Goal: Transaction & Acquisition: Purchase product/service

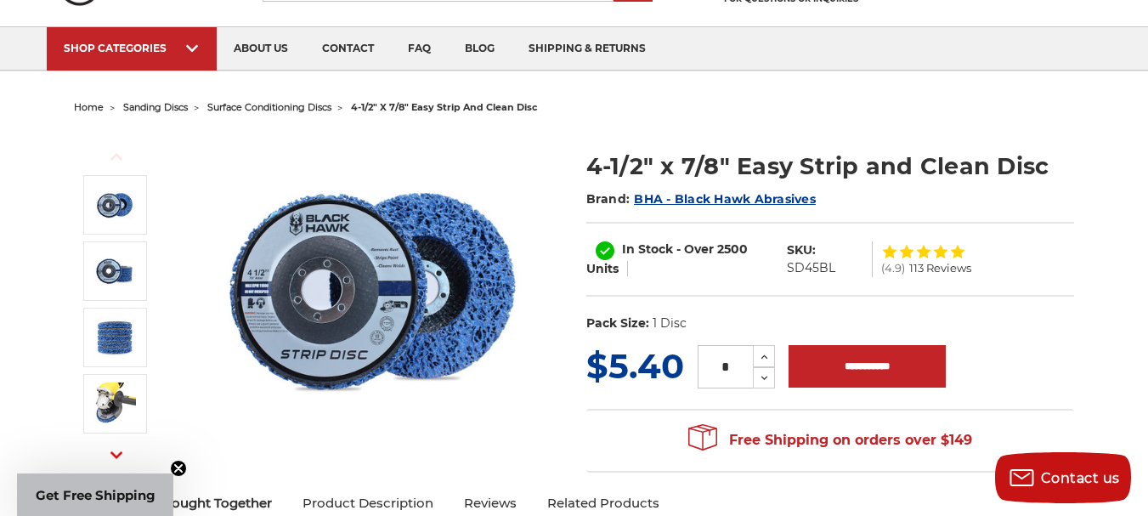
scroll to position [113, 0]
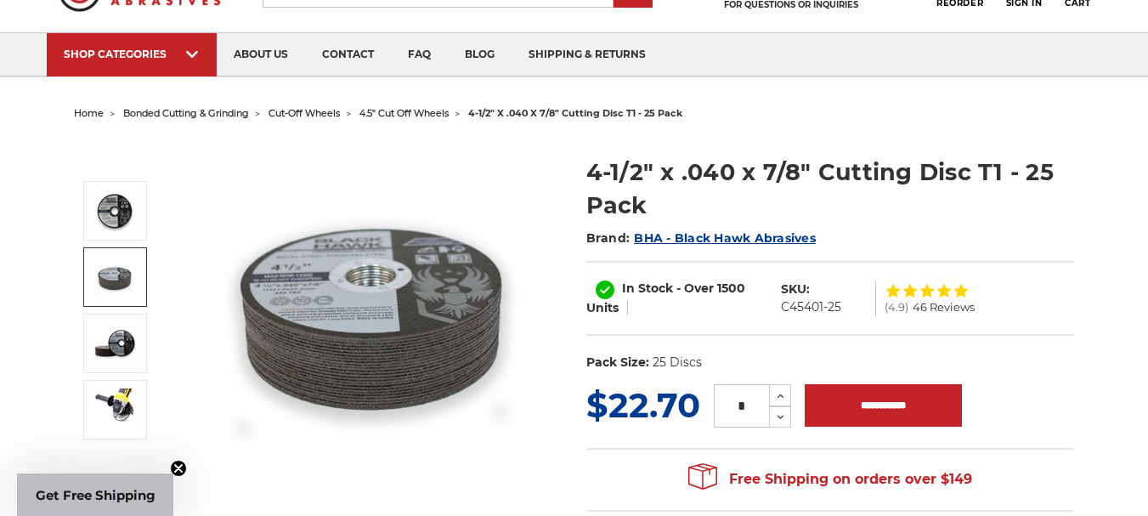
click at [112, 281] on img at bounding box center [114, 277] width 42 height 42
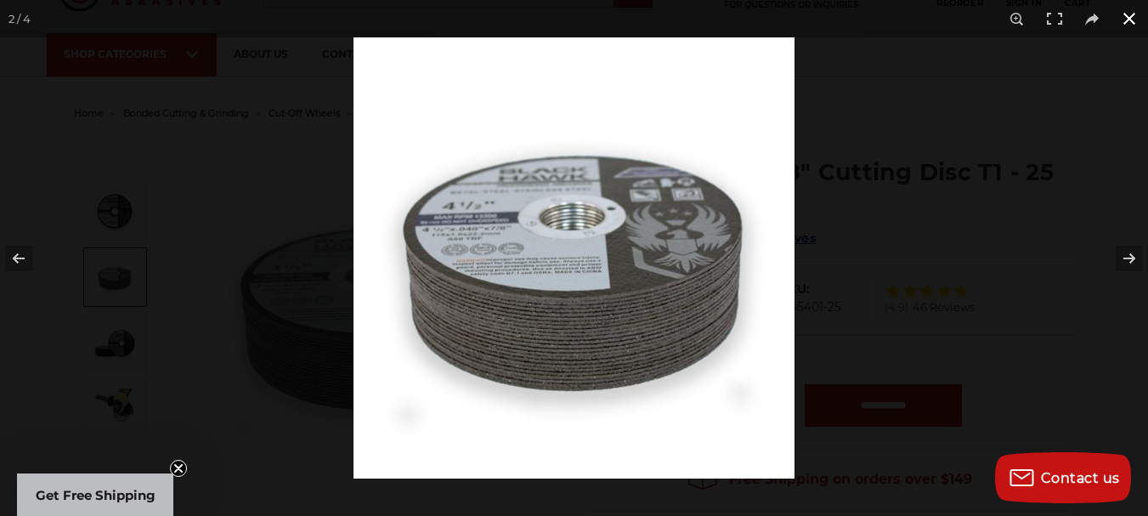
click at [1134, 14] on button at bounding box center [1129, 18] width 37 height 37
